Goal: Information Seeking & Learning: Learn about a topic

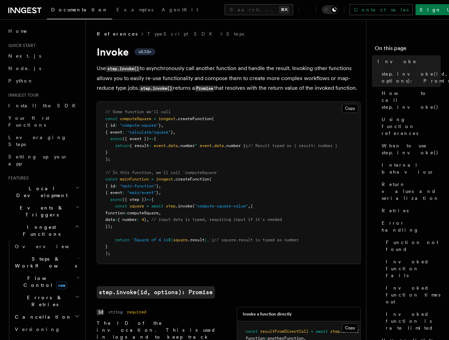
click at [72, 16] on link "Documentation" at bounding box center [79, 10] width 65 height 17
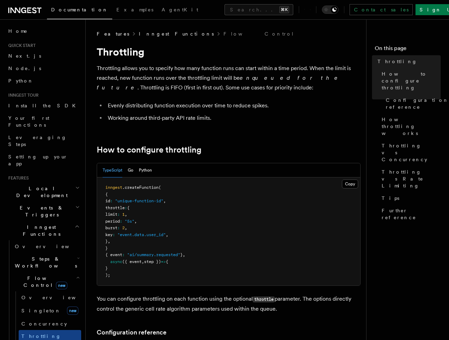
click at [150, 37] on link "Inngest Functions" at bounding box center [176, 33] width 75 height 7
click at [223, 32] on link "Flow Control" at bounding box center [258, 33] width 71 height 7
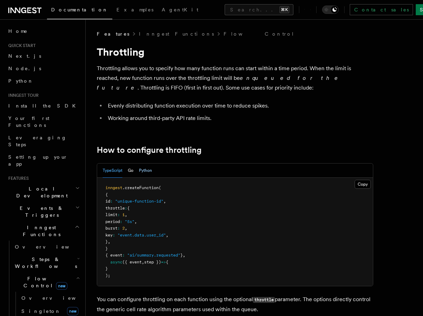
click at [139, 171] on button "Python" at bounding box center [145, 170] width 13 height 14
